Goal: Task Accomplishment & Management: Complete application form

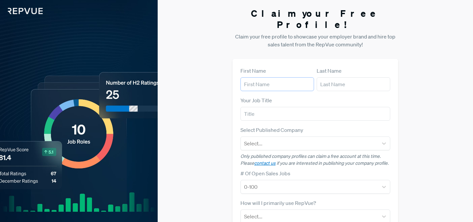
click at [256, 77] on input "text" at bounding box center [277, 84] width 74 height 14
type input "J"
click at [416, 109] on div "Claim your Free Profile! Claim your free profile to showcase your employer bran…" at bounding box center [315, 165] width 315 height 330
click at [262, 77] on input "text" at bounding box center [277, 84] width 74 height 14
type input "[PERSON_NAME]"
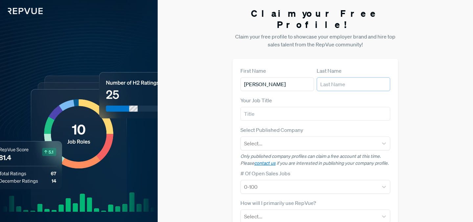
type input "[PERSON_NAME]"
type input "[EMAIL_ADDRESS][DOMAIN_NAME]"
click at [282, 107] on input "text" at bounding box center [315, 114] width 150 height 14
type input "Account Executive"
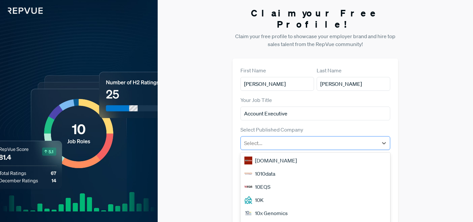
click at [299, 138] on div at bounding box center [309, 142] width 131 height 9
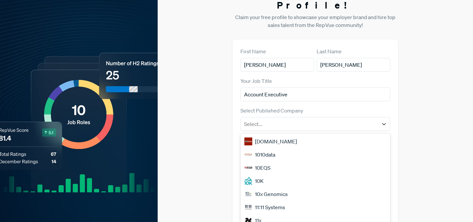
scroll to position [21, 0]
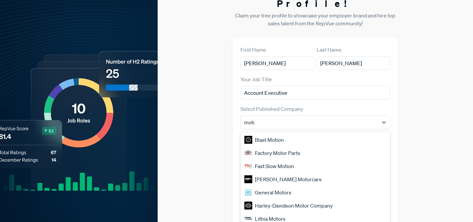
type input "motus"
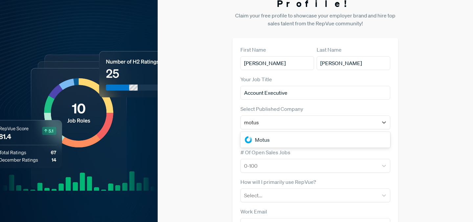
click at [293, 133] on div "Motus" at bounding box center [315, 139] width 150 height 13
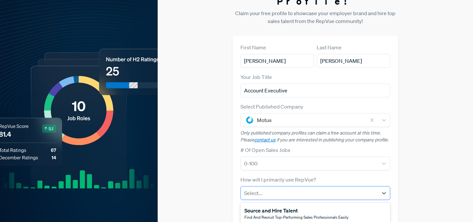
click at [287, 188] on div at bounding box center [309, 192] width 131 height 9
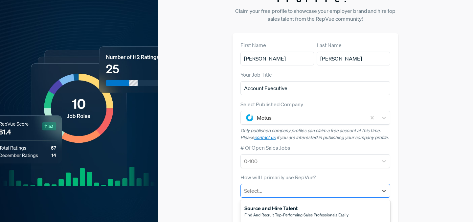
scroll to position [55, 0]
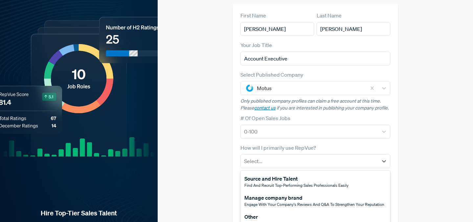
click at [295, 212] on div "Other" at bounding box center [285, 216] width 83 height 8
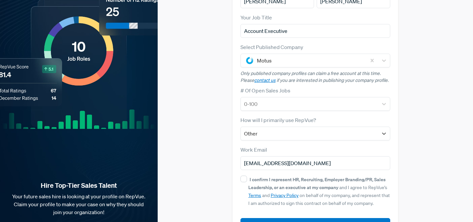
scroll to position [0, 0]
